Goal: Navigation & Orientation: Find specific page/section

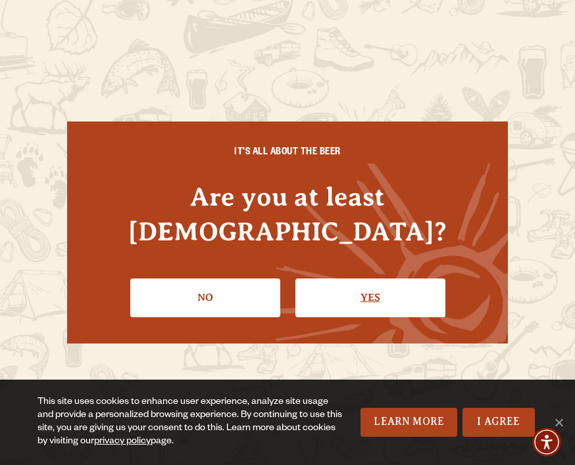
click at [373, 279] on link "Yes" at bounding box center [370, 298] width 150 height 38
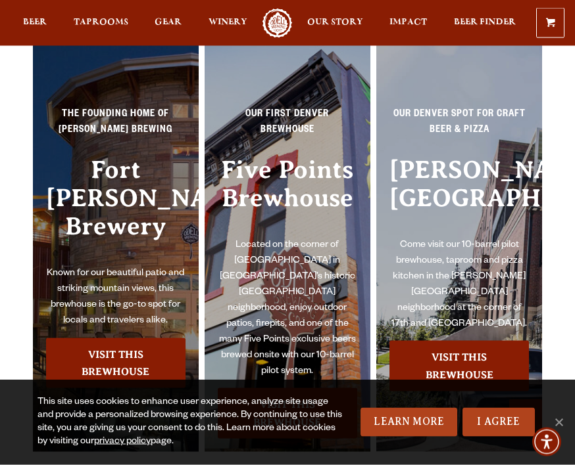
scroll to position [2793, 0]
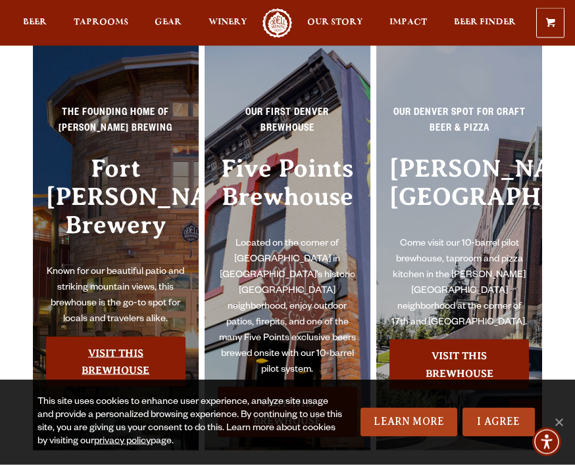
click at [102, 337] on link "Visit this Brewhouse" at bounding box center [115, 362] width 139 height 51
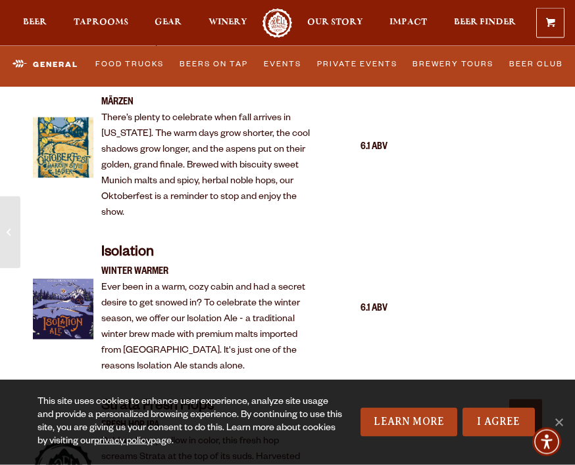
scroll to position [2669, 0]
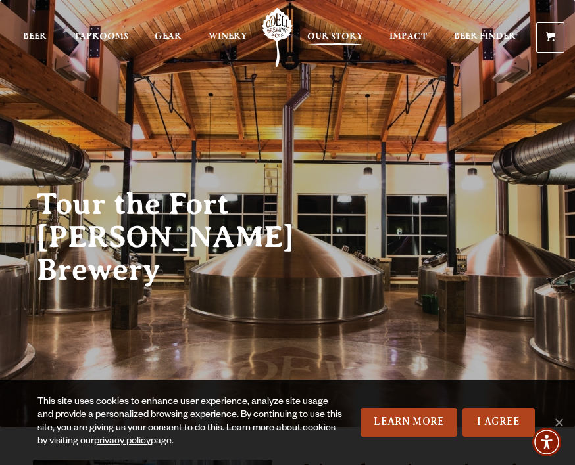
click at [337, 32] on span "Our Story" at bounding box center [335, 37] width 56 height 11
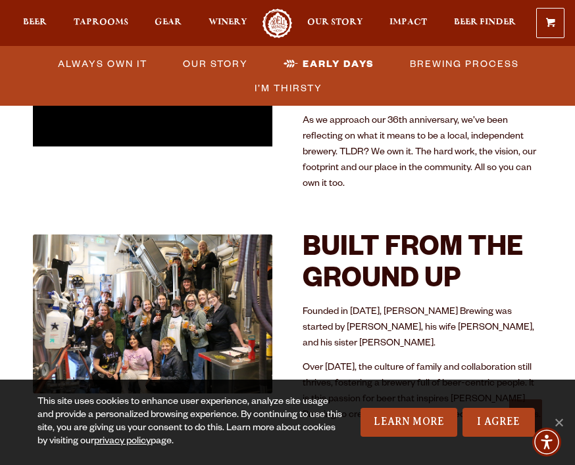
scroll to position [505, 0]
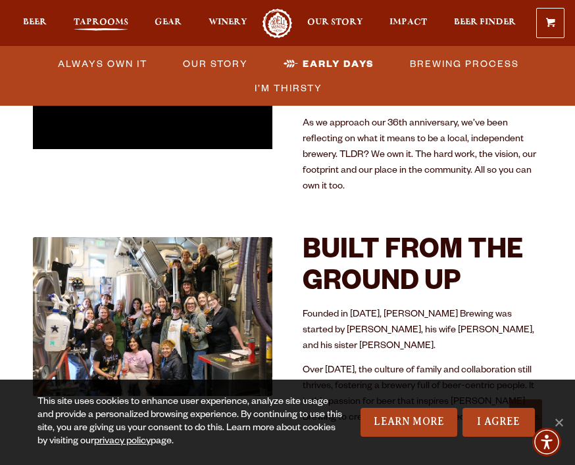
click at [83, 27] on span "Taprooms" at bounding box center [101, 22] width 55 height 11
